Goal: Task Accomplishment & Management: Manage account settings

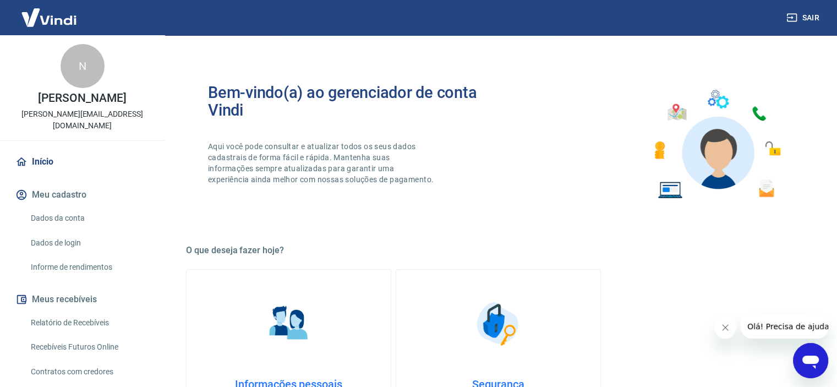
click at [74, 311] on link "Relatório de Recebíveis" at bounding box center [88, 322] width 125 height 23
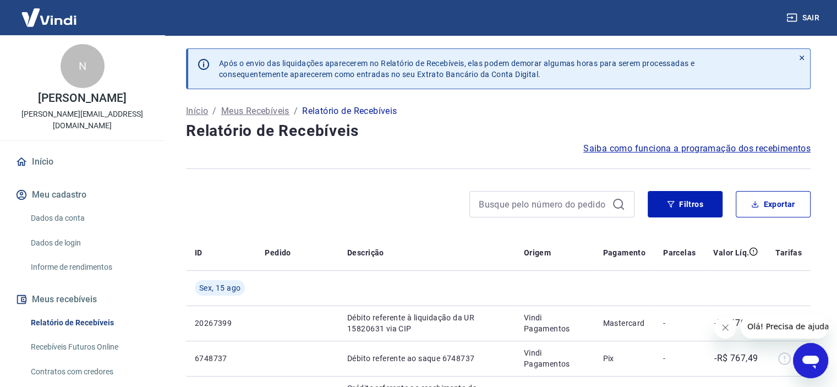
click at [87, 311] on link "Relatório de Recebíveis" at bounding box center [88, 322] width 125 height 23
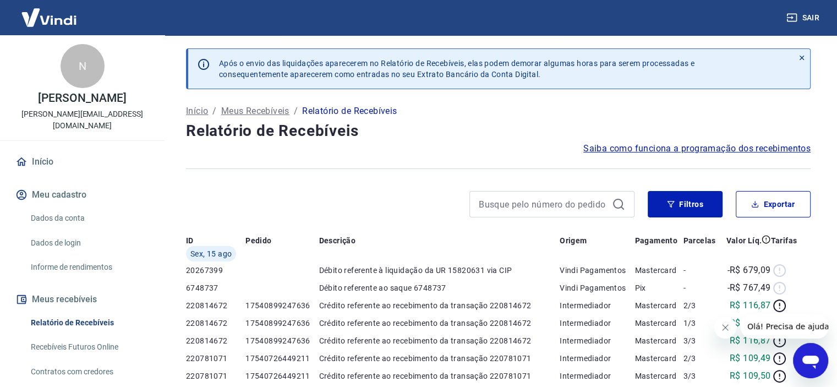
click at [86, 311] on link "Relatório de Recebíveis" at bounding box center [88, 322] width 125 height 23
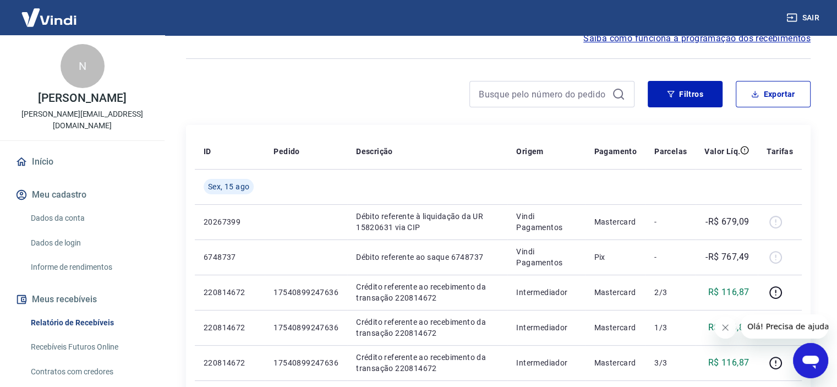
scroll to position [110, 0]
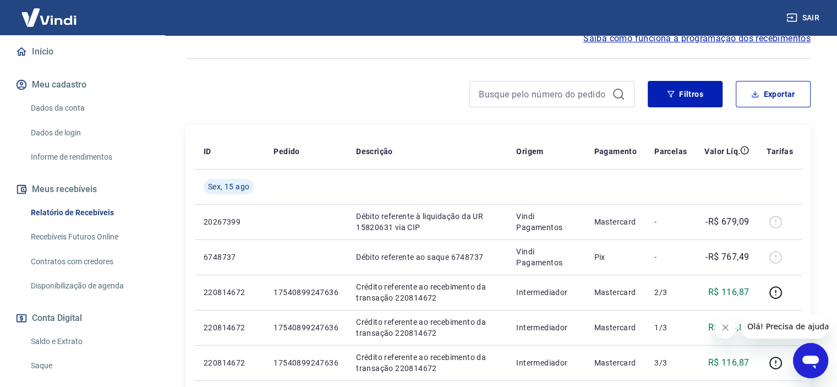
click at [66, 330] on link "Saldo e Extrato" at bounding box center [88, 341] width 125 height 23
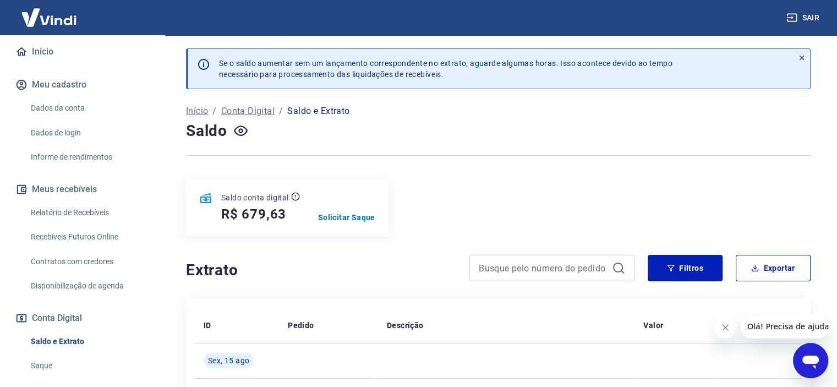
drag, startPoint x: 337, startPoint y: 211, endPoint x: 337, endPoint y: 232, distance: 21.5
click at [337, 211] on div "Saldo conta digital R$ 679,63 Solicitar Saque" at bounding box center [287, 207] width 202 height 57
click at [343, 213] on p "Solicitar Saque" at bounding box center [346, 217] width 57 height 11
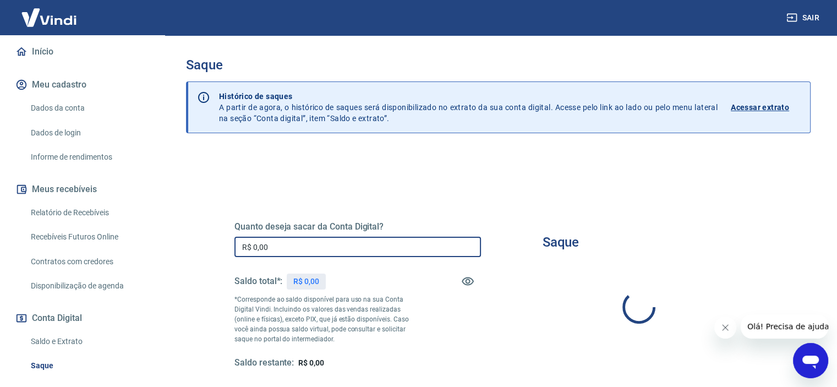
click at [354, 246] on input "R$ 0,00" at bounding box center [357, 247] width 246 height 20
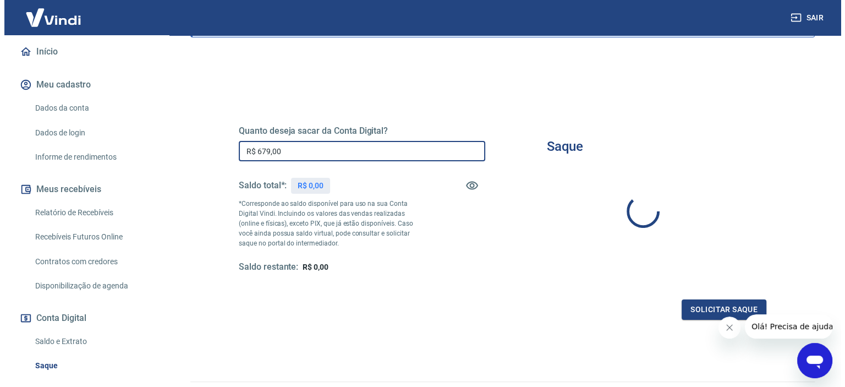
scroll to position [156, 0]
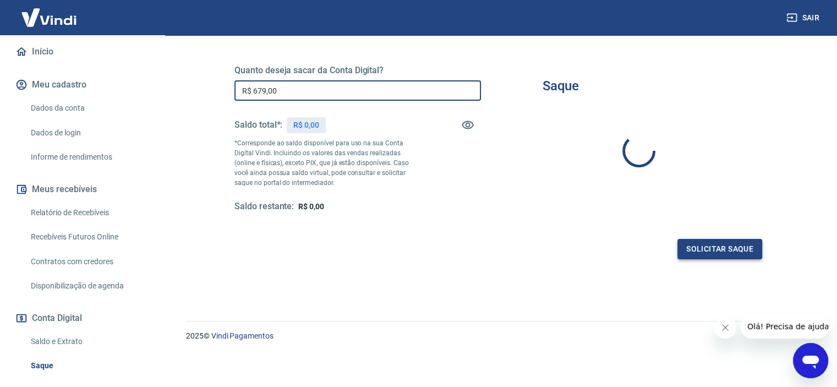
type input "R$ 679,00"
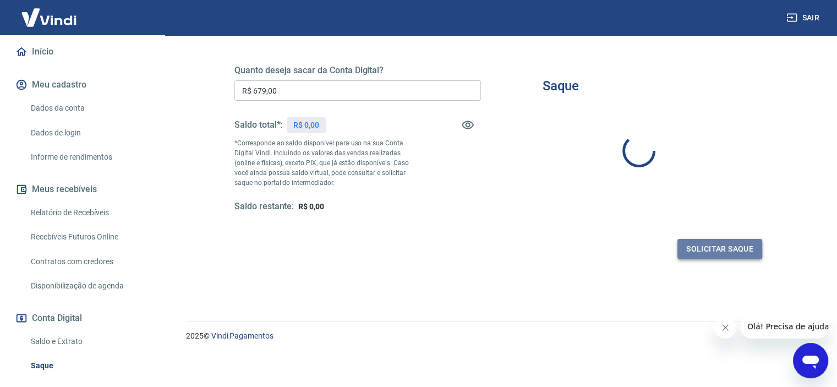
click at [734, 246] on button "Solicitar saque" at bounding box center [719, 249] width 85 height 20
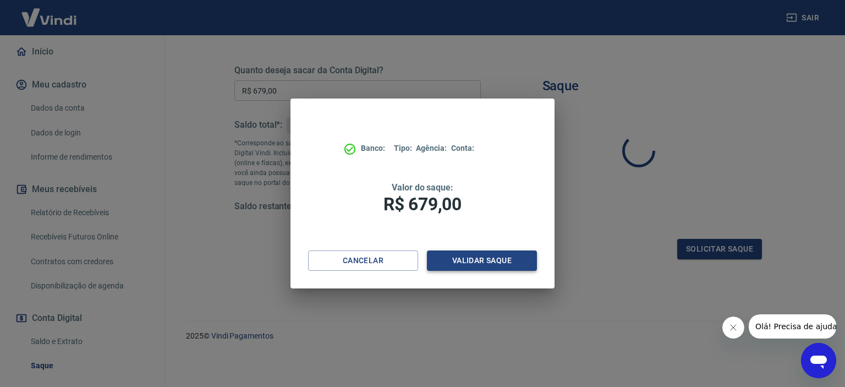
click at [502, 266] on button "Validar saque" at bounding box center [482, 260] width 110 height 20
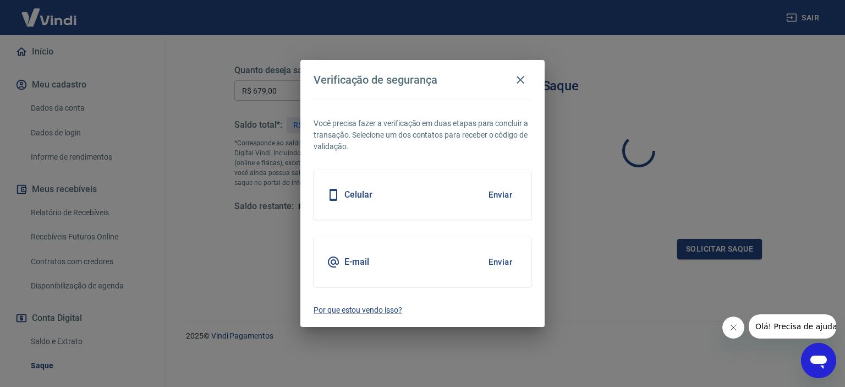
click at [490, 189] on button "Enviar" at bounding box center [500, 194] width 36 height 23
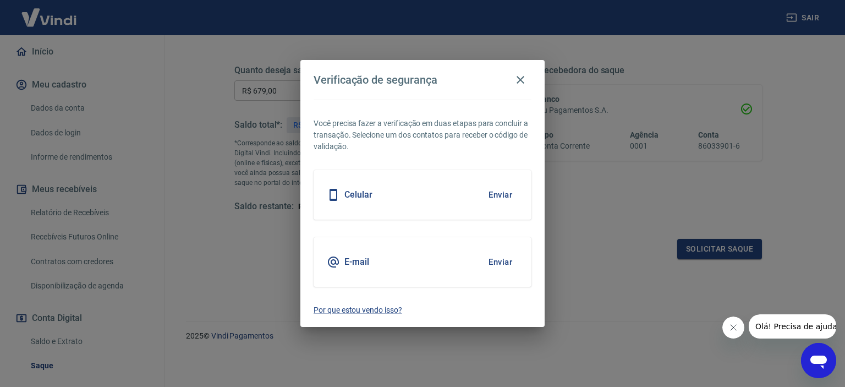
click at [508, 194] on button "Enviar" at bounding box center [500, 194] width 36 height 23
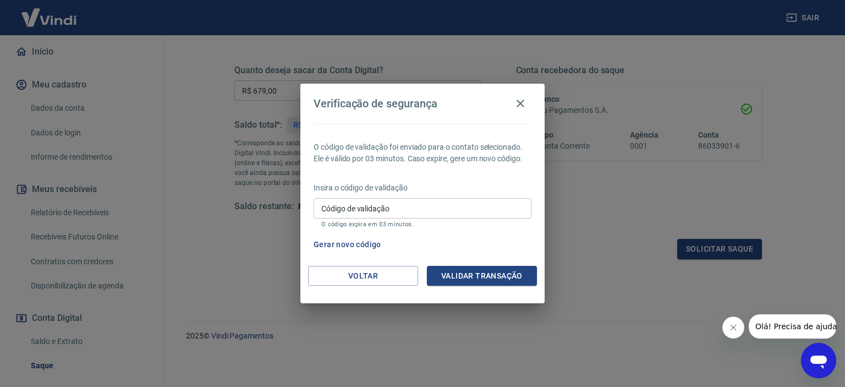
click at [367, 206] on input "Código de validação" at bounding box center [423, 208] width 218 height 20
type input "826064"
click at [489, 278] on button "Validar transação" at bounding box center [482, 276] width 110 height 20
